Goal: Find specific page/section

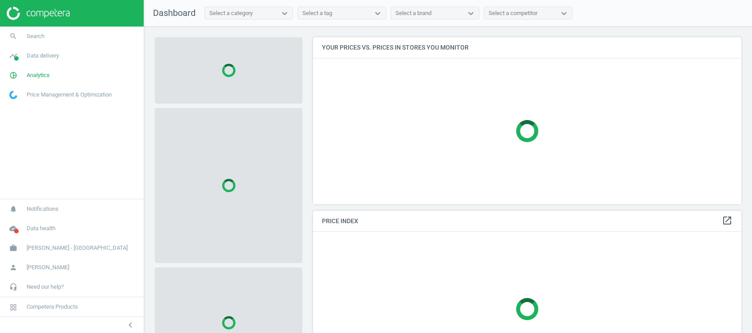
scroll to position [185, 437]
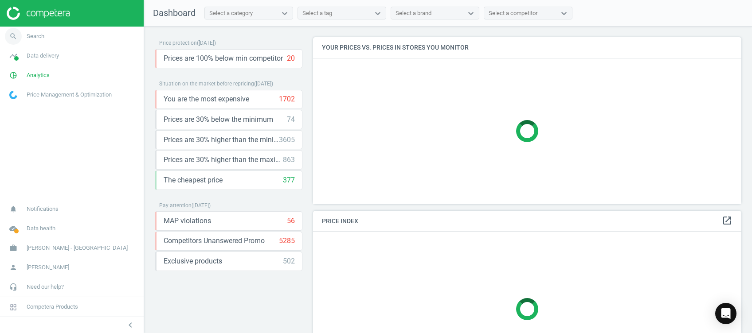
click at [16, 35] on icon "search" at bounding box center [13, 36] width 17 height 17
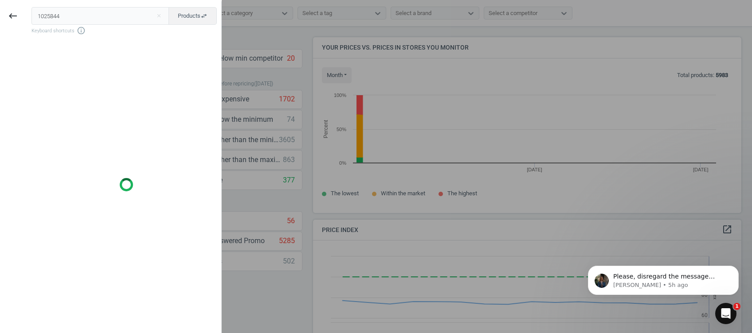
scroll to position [194, 437]
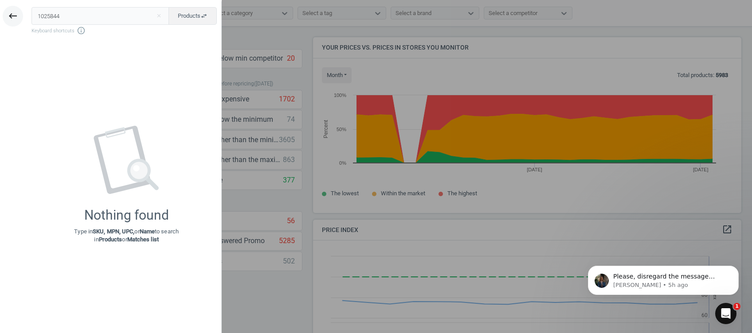
type input "1025844"
click at [17, 16] on icon "keyboard_backspace" at bounding box center [13, 16] width 11 height 11
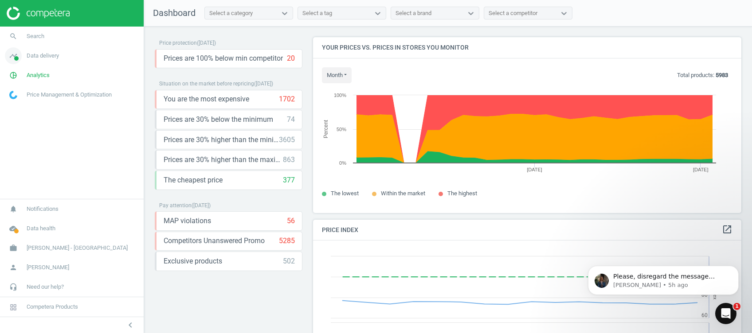
click at [12, 55] on icon "timeline" at bounding box center [13, 55] width 17 height 17
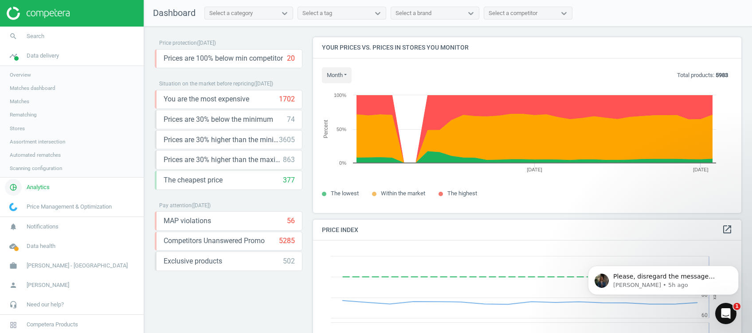
click at [17, 185] on icon "pie_chart_outlined" at bounding box center [13, 187] width 17 height 17
click at [16, 105] on span "Products" at bounding box center [20, 107] width 21 height 7
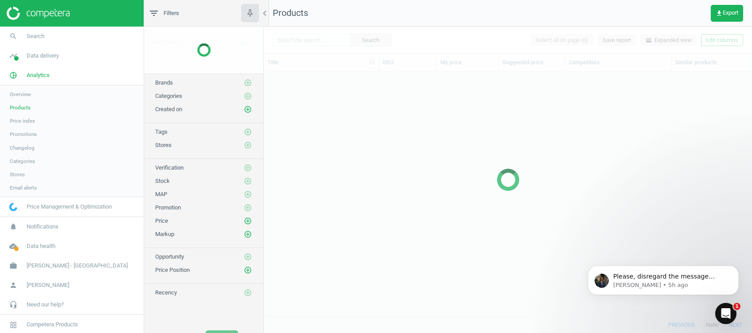
scroll to position [227, 479]
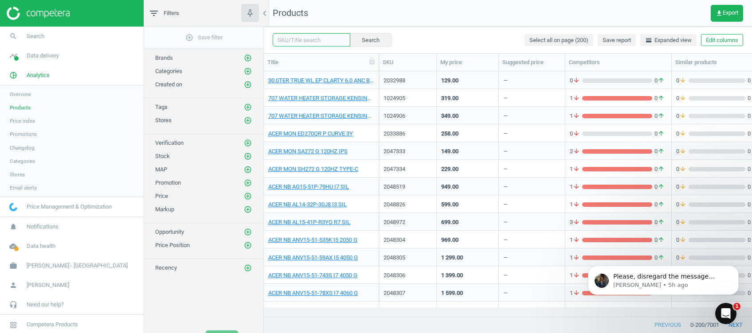
click at [301, 42] on input "text" at bounding box center [312, 39] width 78 height 13
paste input "1025844"
type input "1025844"
click at [359, 41] on button "Search" at bounding box center [370, 39] width 42 height 13
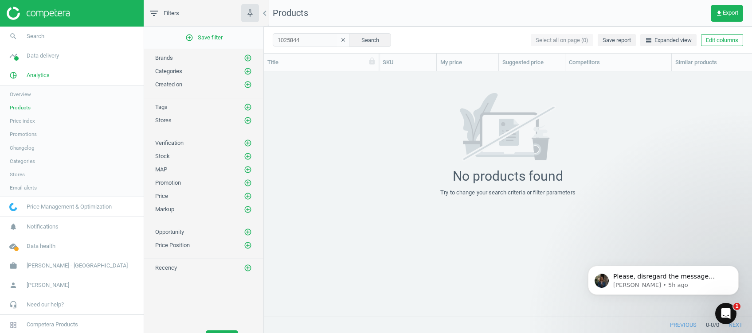
click at [340, 43] on icon "clear" at bounding box center [343, 40] width 6 height 6
